Goal: Transaction & Acquisition: Obtain resource

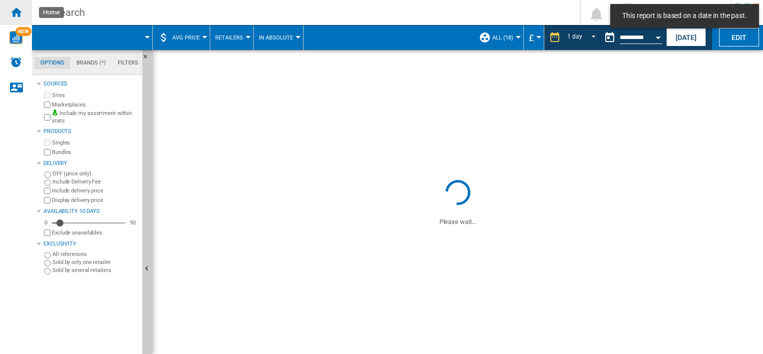
click at [18, 20] on div "Home" at bounding box center [16, 12] width 32 height 25
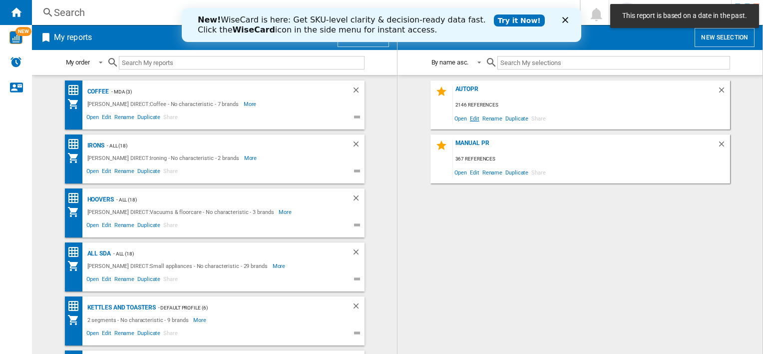
click at [476, 120] on span "Edit" at bounding box center [475, 117] width 12 height 13
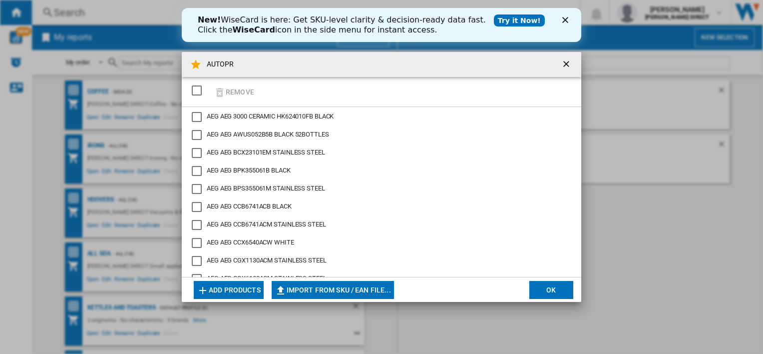
click at [199, 92] on div "SELECTIONS.EDITION_POPUP.SELECT_DESELECT" at bounding box center [197, 90] width 10 height 10
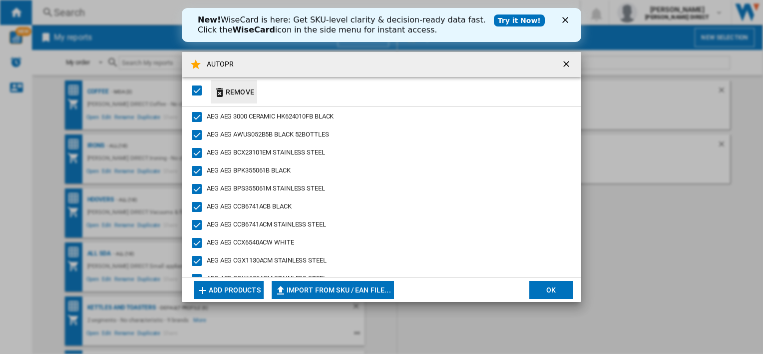
click at [234, 92] on button "Remove" at bounding box center [234, 91] width 46 height 23
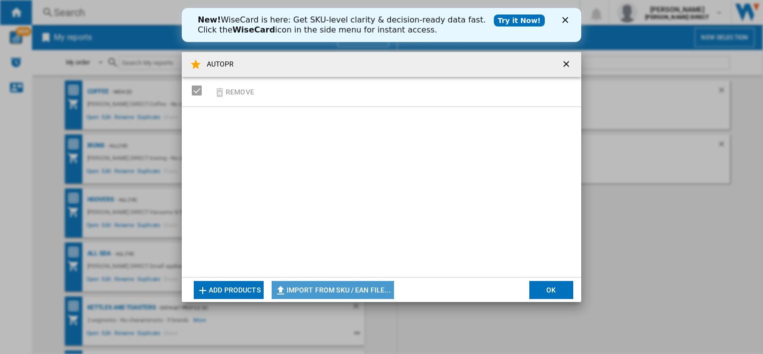
click at [386, 286] on button "Import from SKU / EAN file..." at bounding box center [333, 290] width 122 height 18
type input "**********"
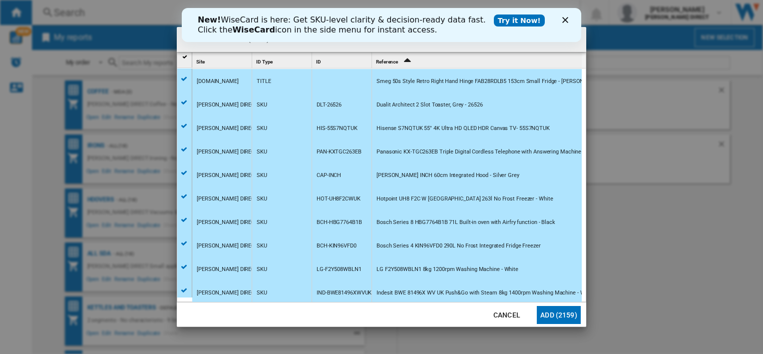
click at [564, 318] on button "Add (2159)" at bounding box center [559, 315] width 44 height 18
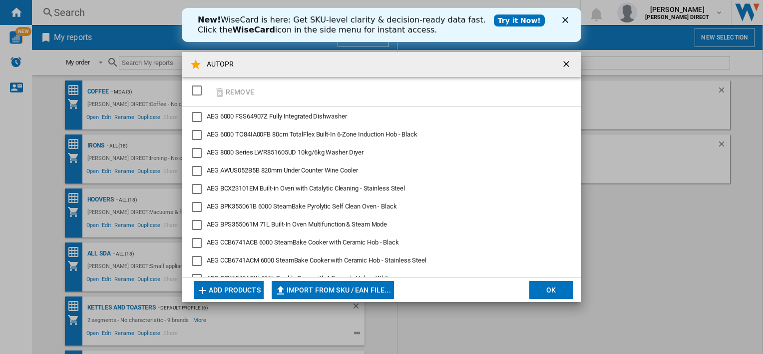
click at [548, 295] on button "OK" at bounding box center [552, 290] width 44 height 18
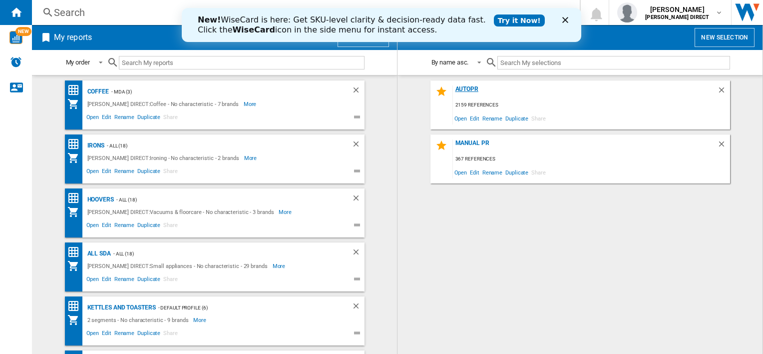
click at [469, 87] on div "AUTOPR" at bounding box center [585, 91] width 264 height 13
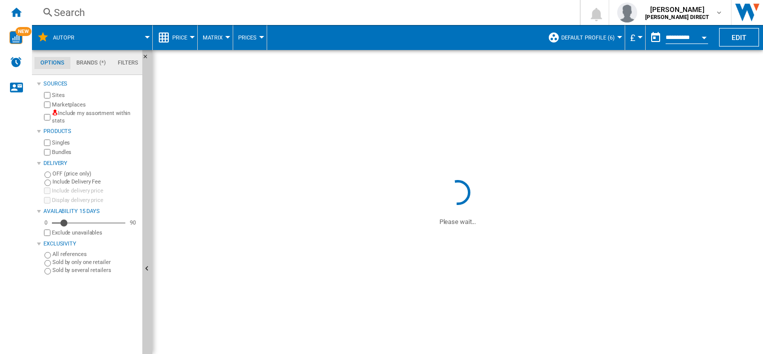
click at [50, 115] on div "Include my assortment within stats" at bounding box center [90, 116] width 96 height 15
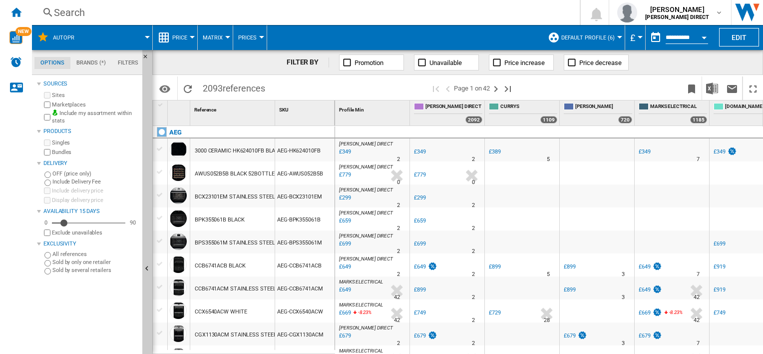
click at [584, 37] on span "Default profile (6)" at bounding box center [588, 37] width 53 height 6
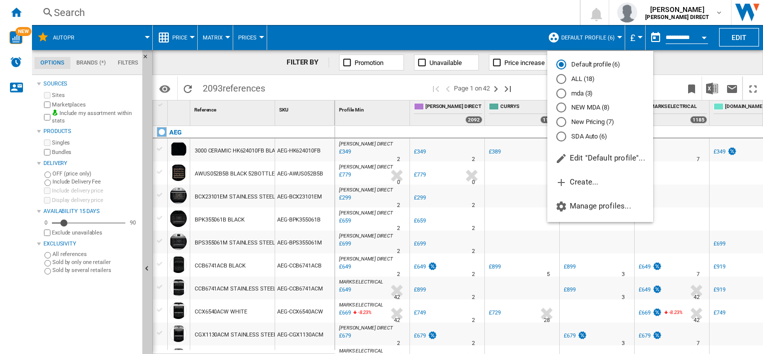
click at [593, 121] on md-radio-button "New Pricing (7)" at bounding box center [601, 121] width 88 height 9
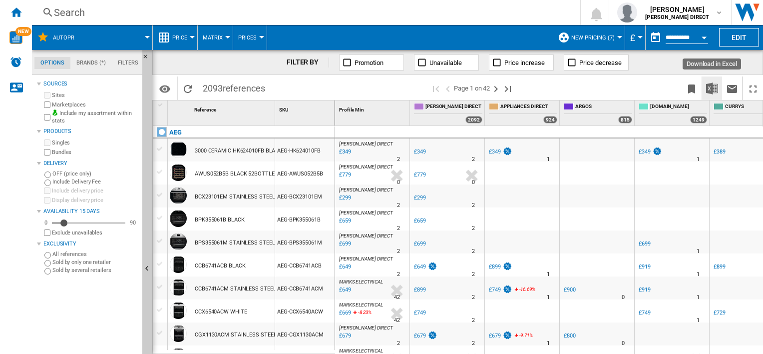
click at [709, 85] on img "Download in Excel" at bounding box center [712, 88] width 12 height 12
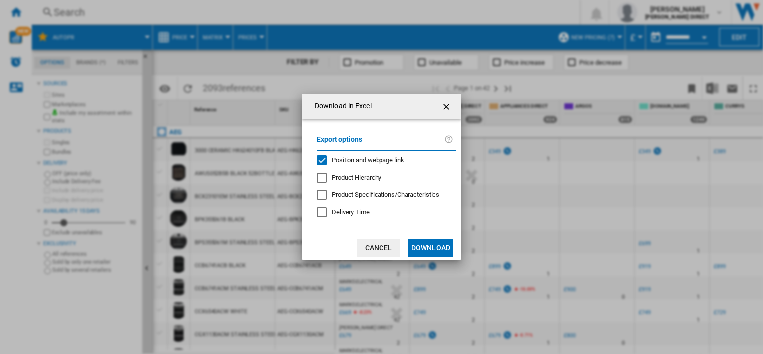
click at [353, 162] on span "Position and webpage link" at bounding box center [368, 159] width 73 height 7
click at [430, 246] on button "Download" at bounding box center [431, 248] width 45 height 18
